Goal: Transaction & Acquisition: Purchase product/service

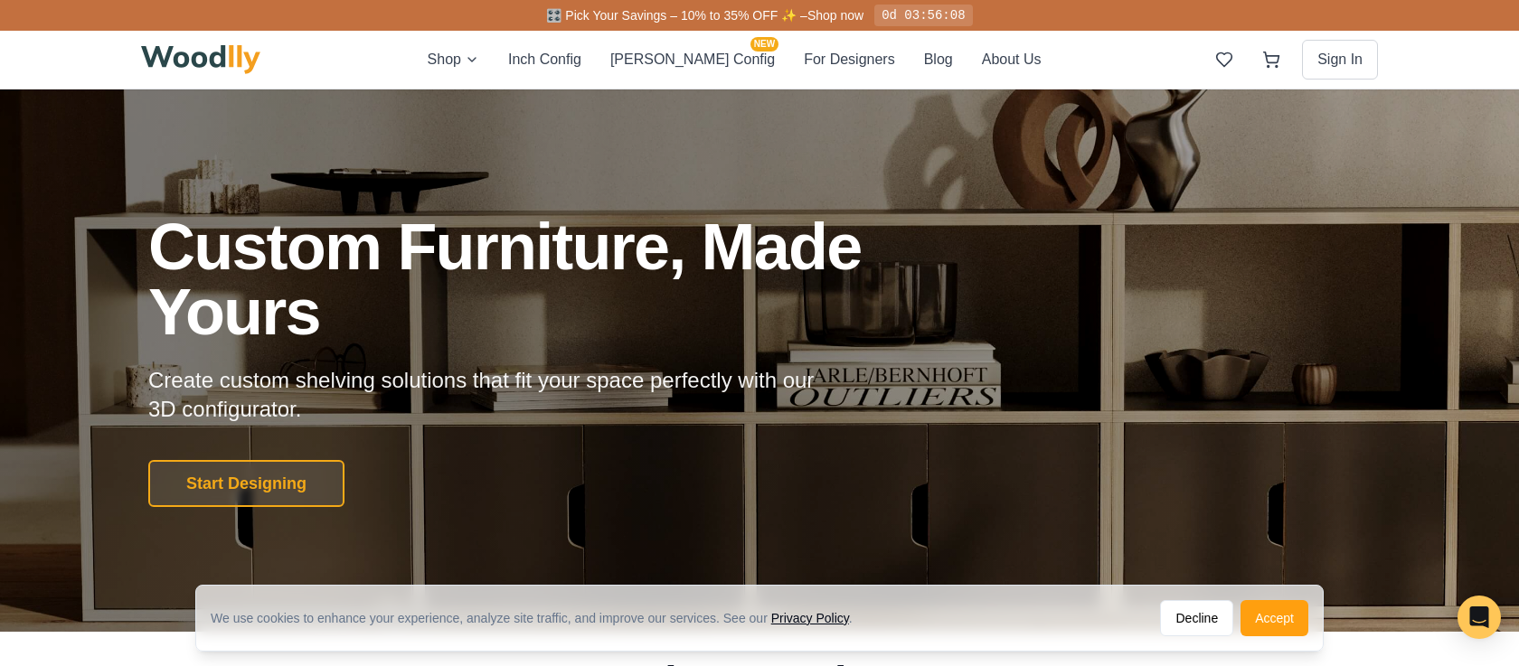
drag, startPoint x: 1273, startPoint y: 614, endPoint x: 886, endPoint y: 448, distance: 421.2
click at [1272, 613] on button "Accept" at bounding box center [1275, 618] width 68 height 36
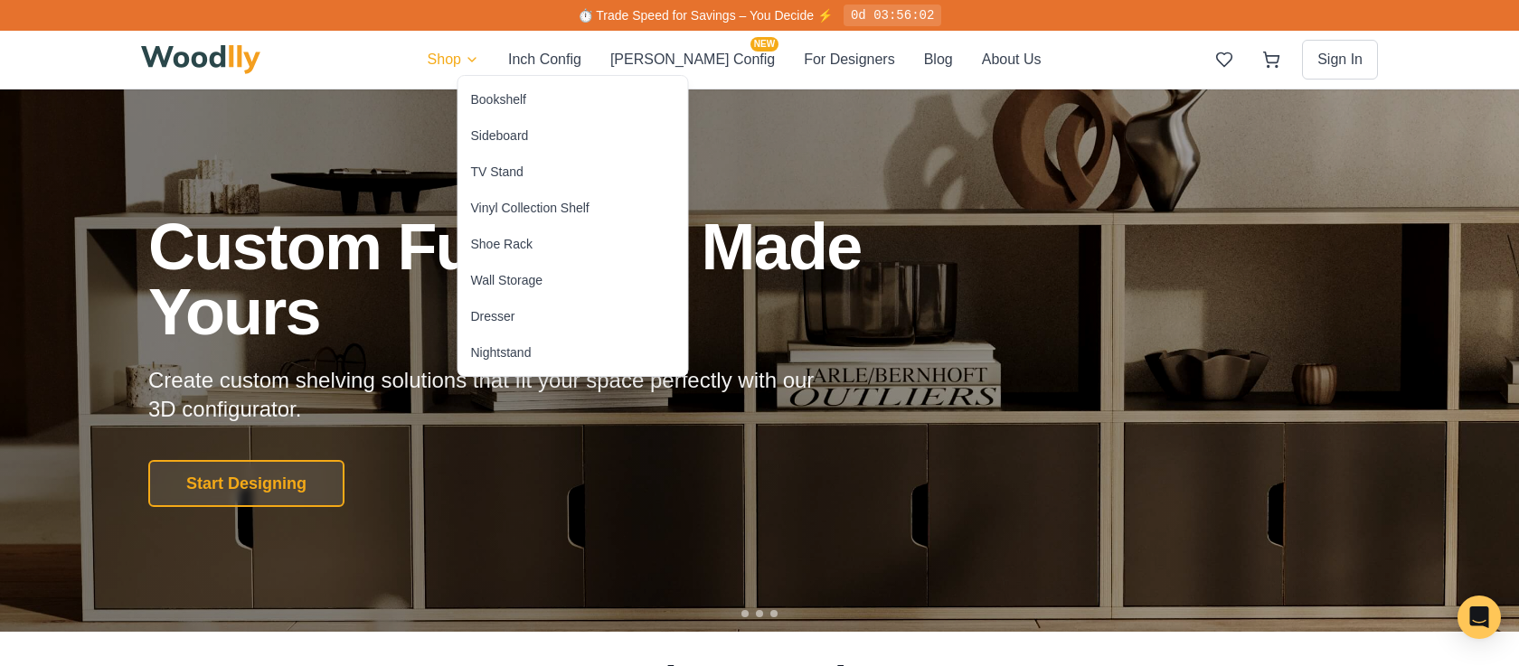
click at [501, 108] on div "Bookshelf" at bounding box center [498, 99] width 55 height 18
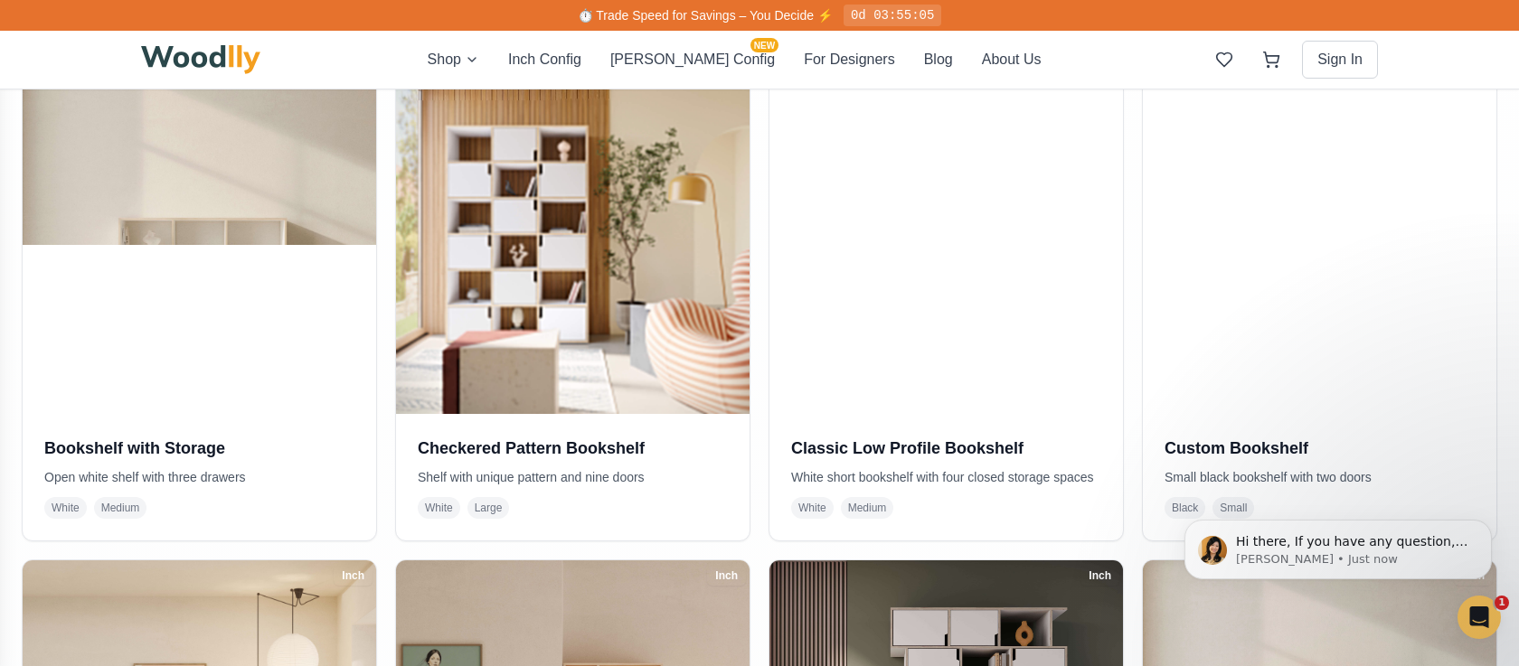
scroll to position [435, 0]
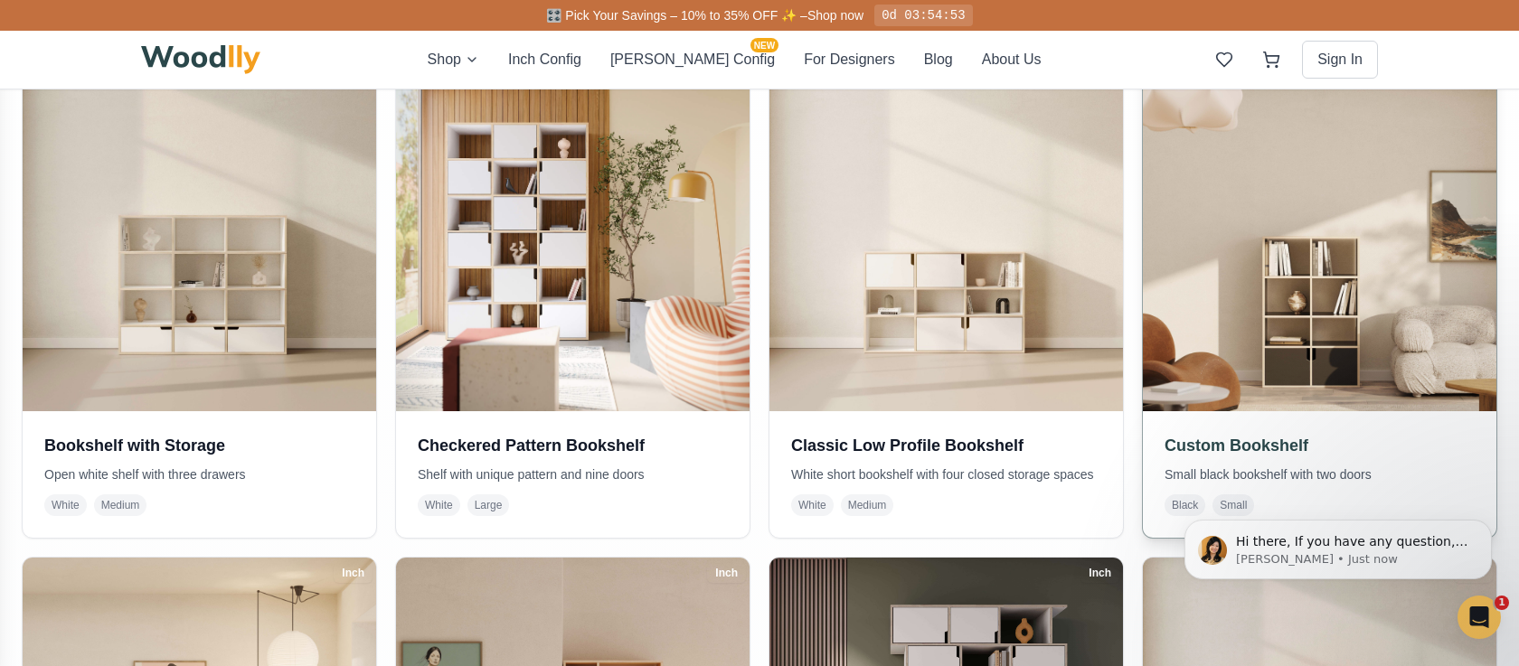
click at [1365, 314] on img at bounding box center [1320, 235] width 372 height 372
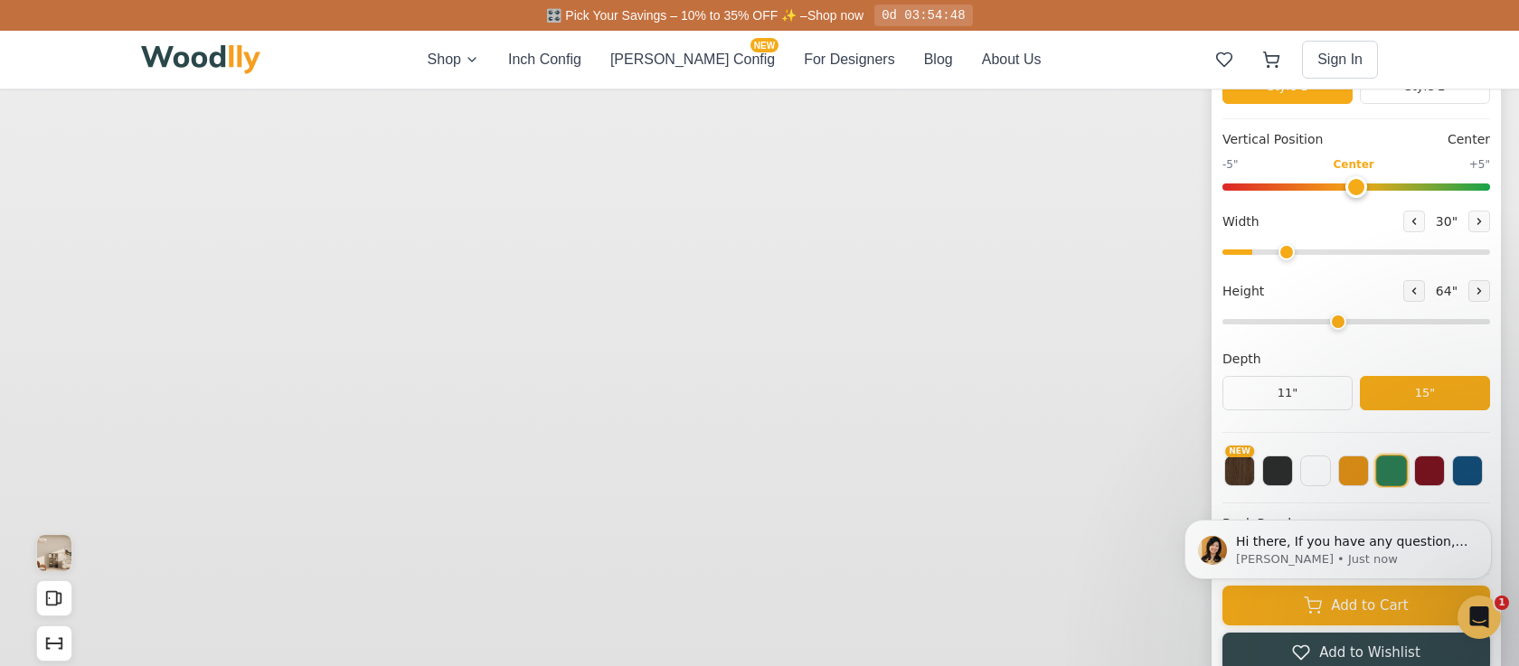
type input "30"
type input "4"
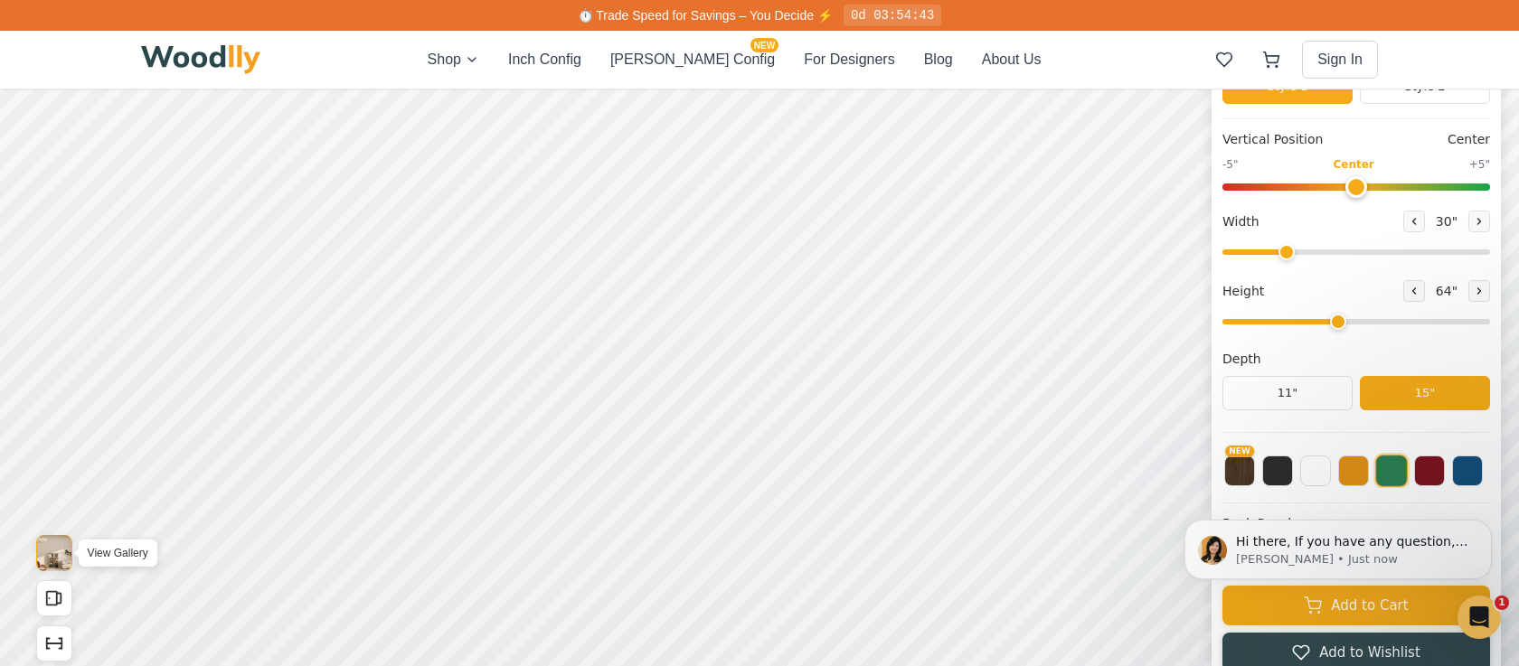
click at [53, 559] on img "View Gallery" at bounding box center [54, 553] width 34 height 36
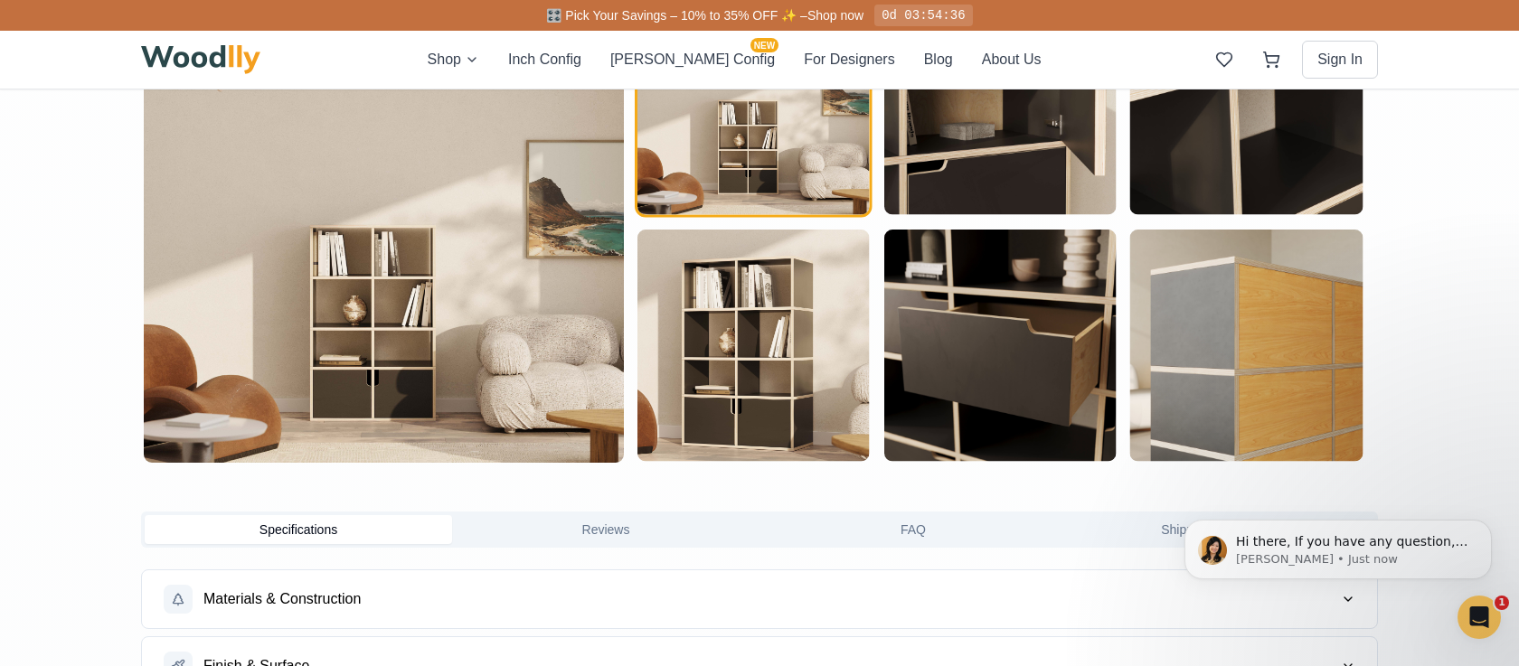
scroll to position [1073, 0]
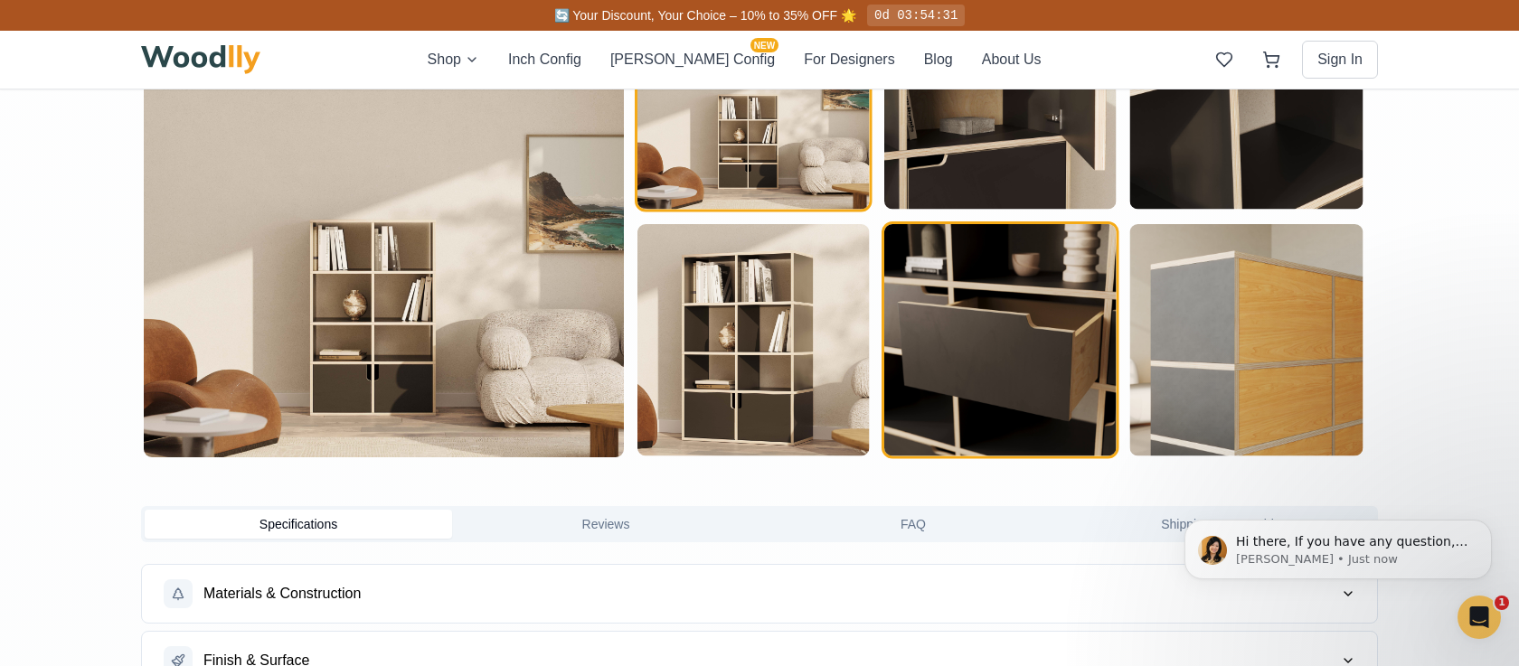
click at [954, 410] on img "button" at bounding box center [1000, 340] width 232 height 232
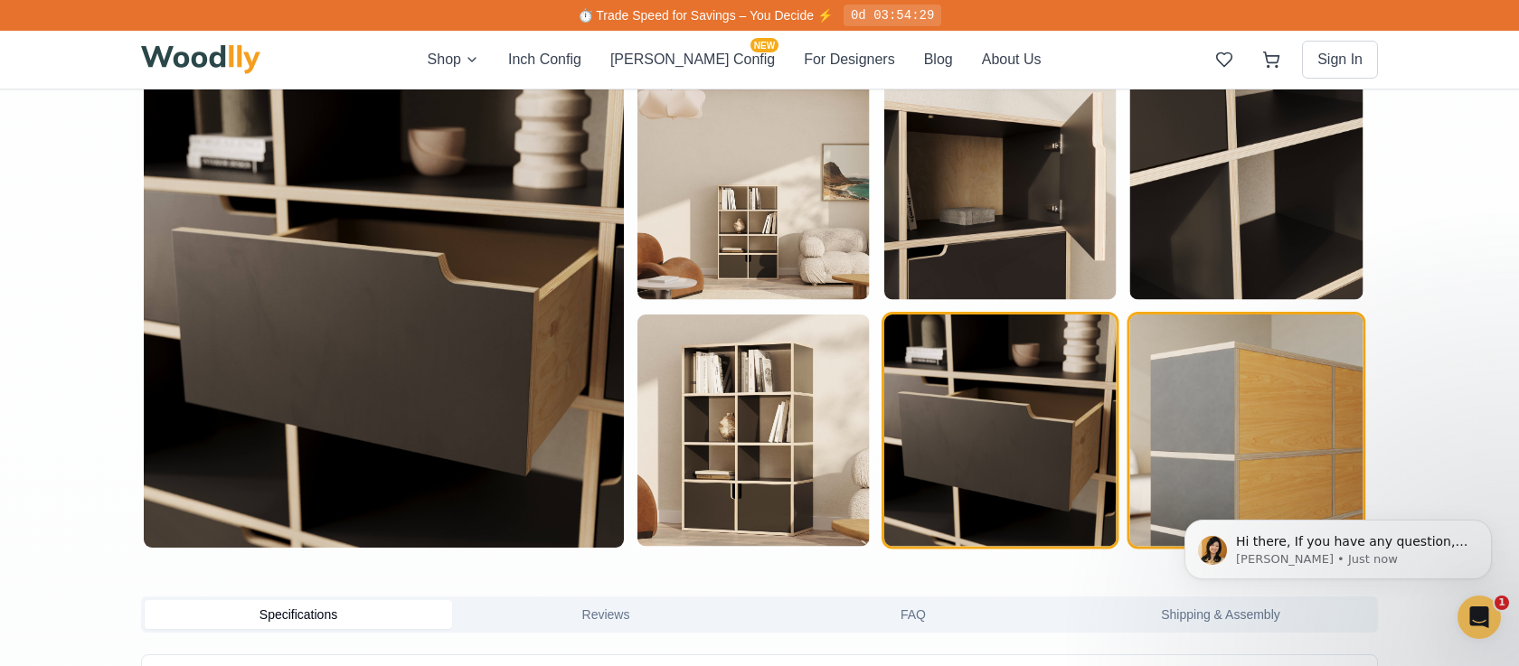
click at [1181, 400] on img "button" at bounding box center [1246, 431] width 232 height 232
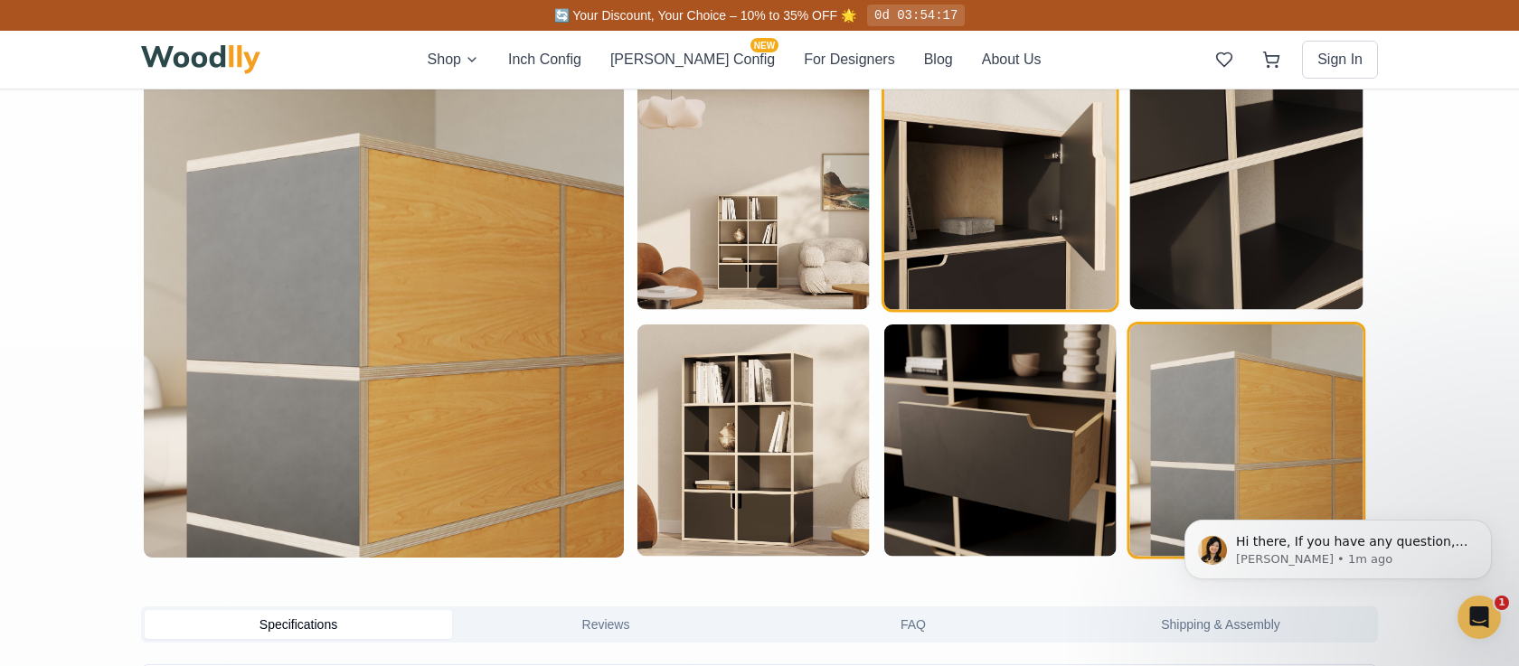
click at [1109, 277] on img "button" at bounding box center [1000, 194] width 232 height 232
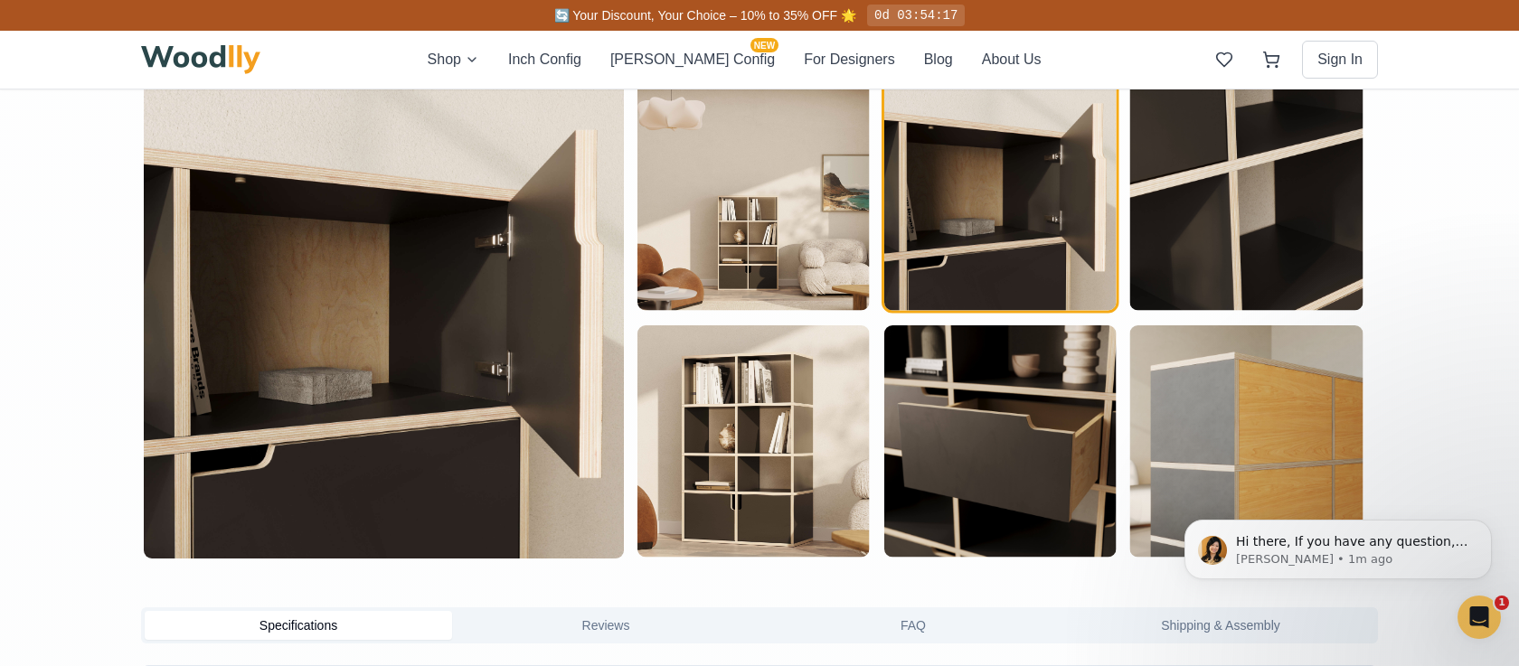
scroll to position [996, 0]
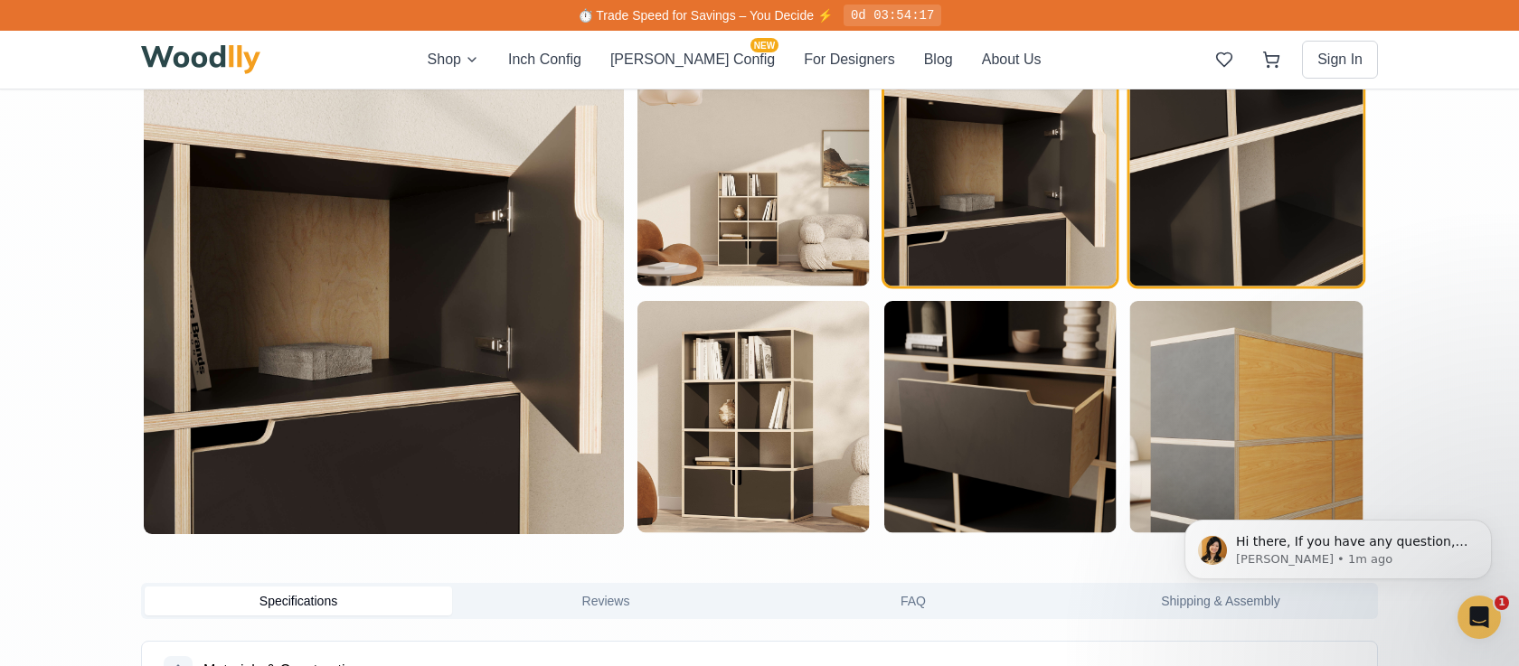
click at [1162, 184] on img "button" at bounding box center [1246, 170] width 232 height 232
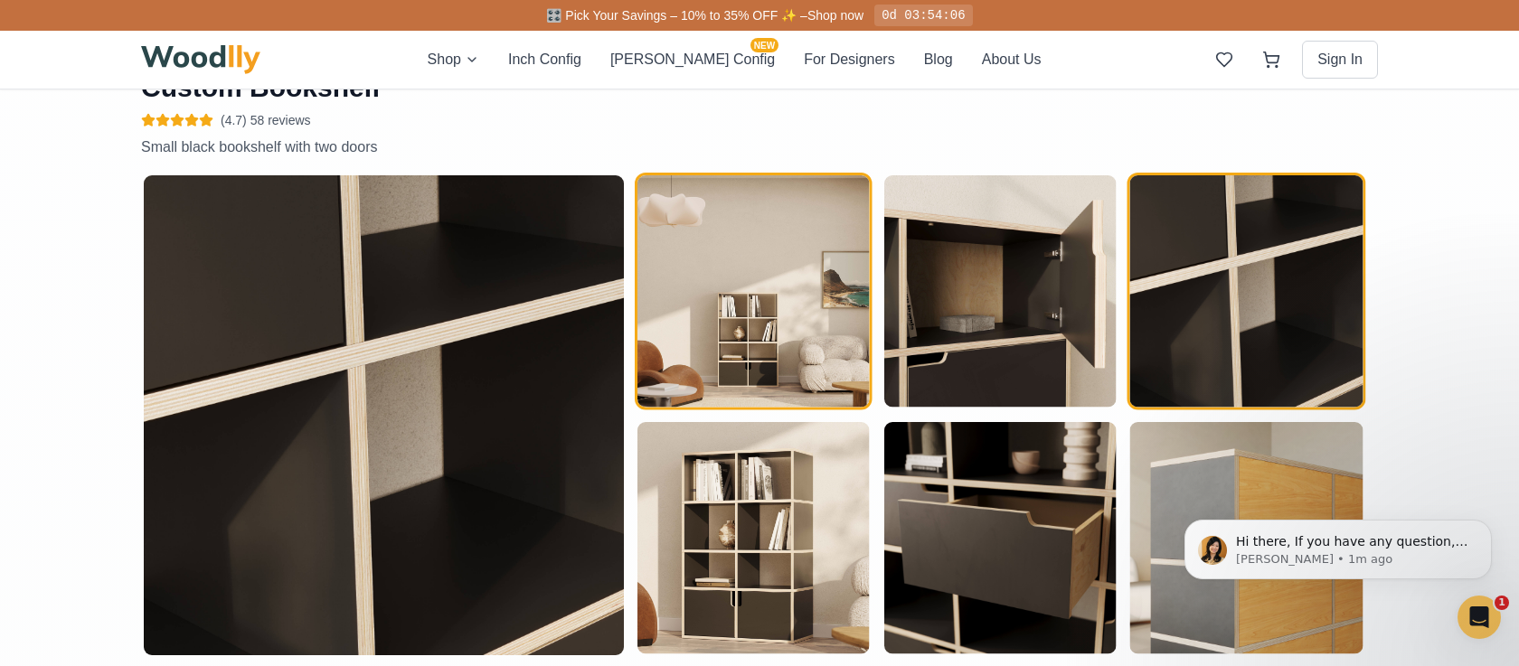
scroll to position [862, 0]
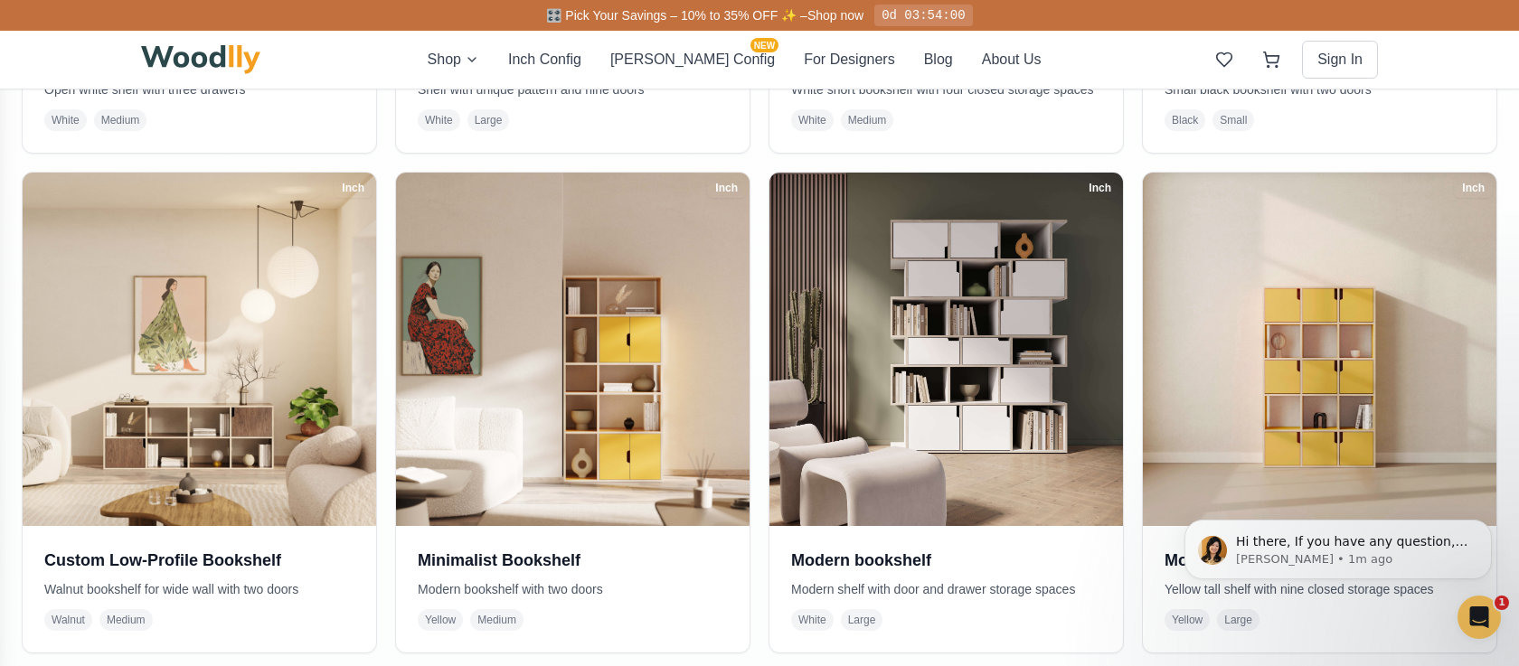
scroll to position [838, 0]
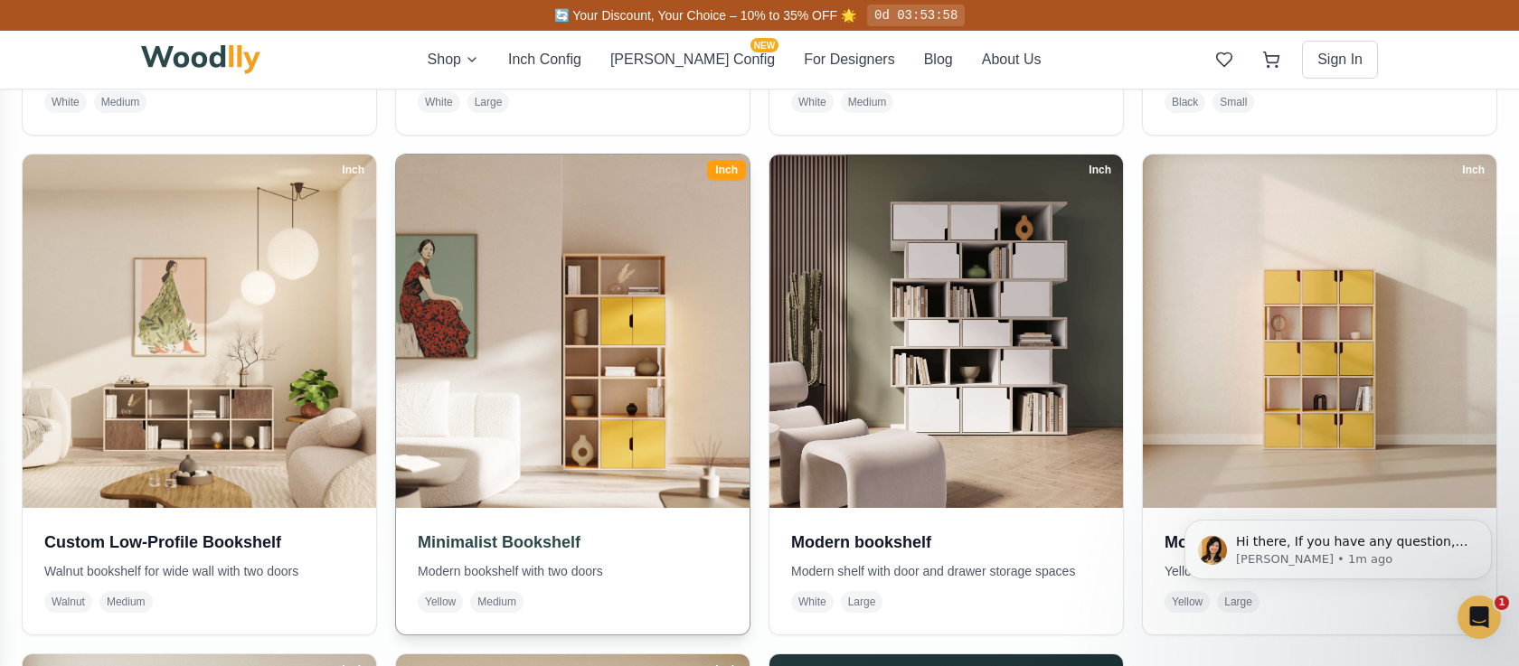
click at [619, 352] on img at bounding box center [573, 332] width 372 height 372
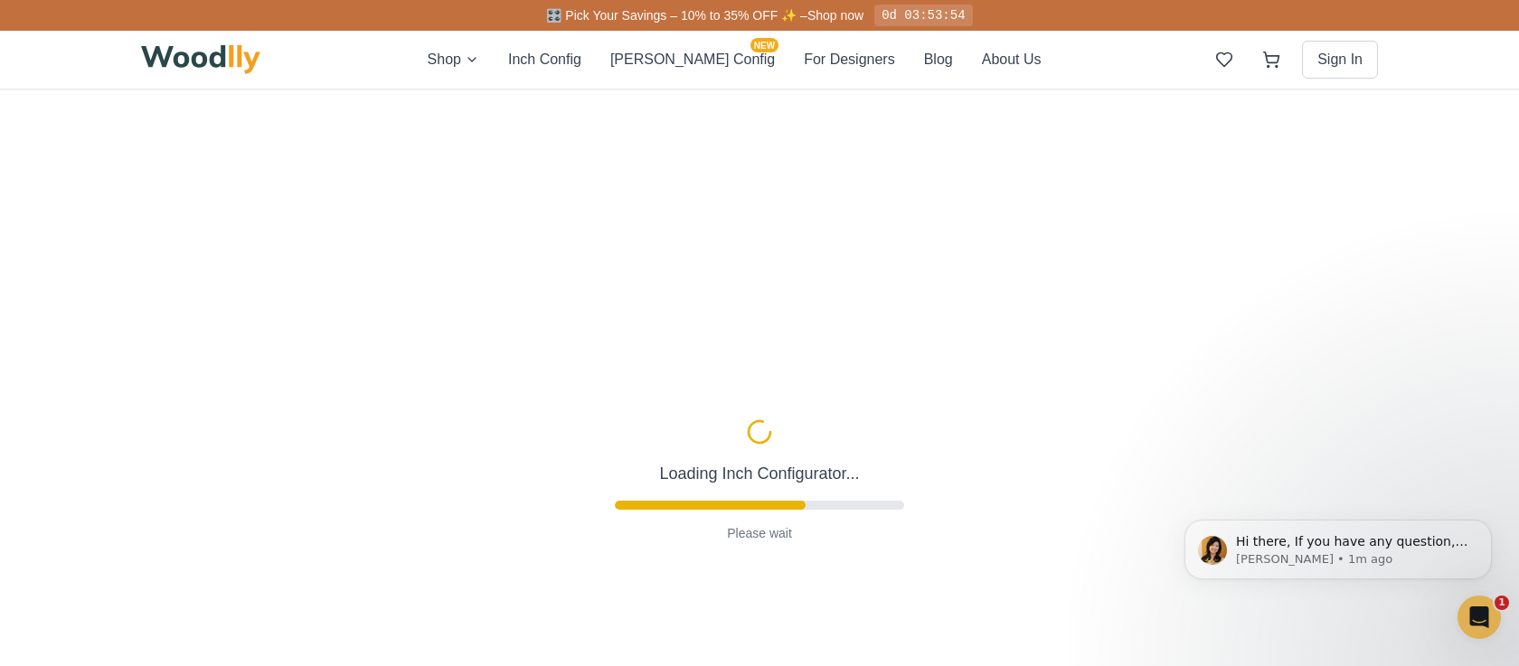
type input "-5"
type input "32"
type input "5"
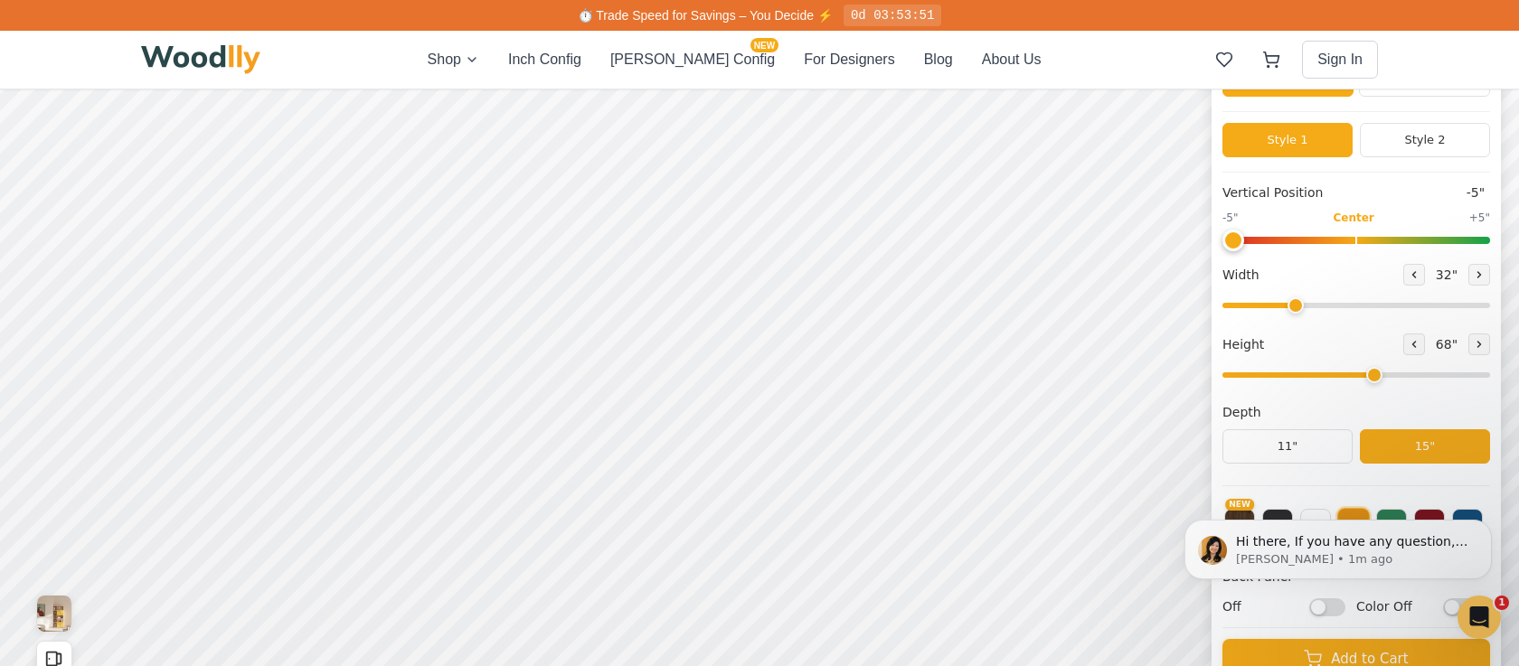
scroll to position [102, 0]
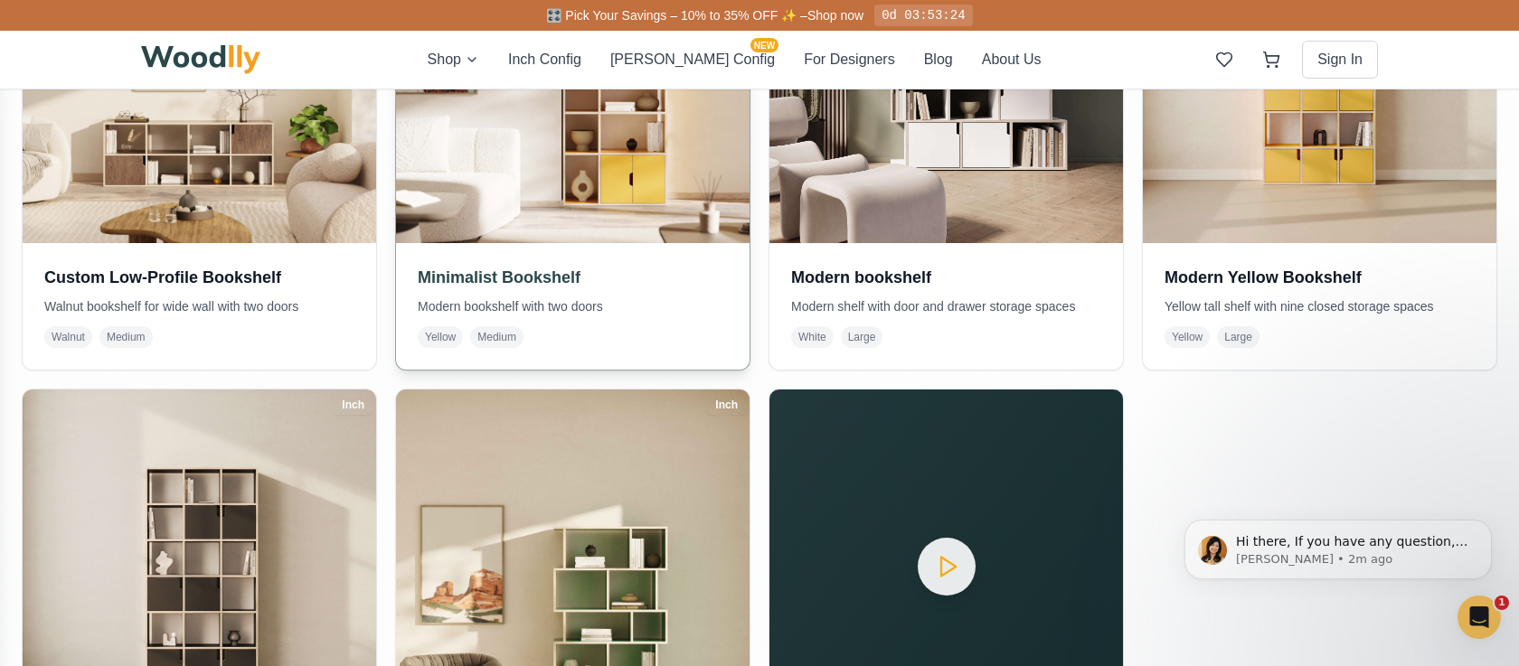
scroll to position [1065, 0]
